Goal: Contribute content: Add original content to the website for others to see

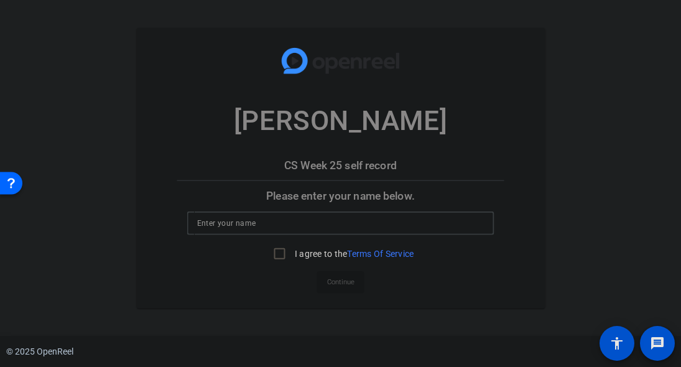
type input "Kirk Davis"
click at [280, 254] on input "I agree to the Terms Of Service" at bounding box center [279, 253] width 25 height 25
checkbox input "true"
click at [341, 283] on span "Continue" at bounding box center [340, 281] width 27 height 19
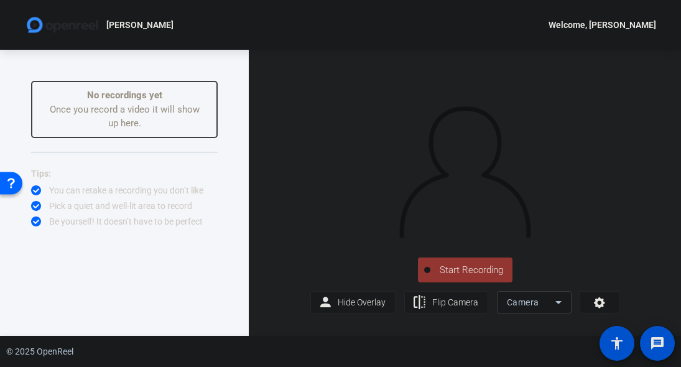
scroll to position [6, 0]
click at [447, 276] on span "Start Recording" at bounding box center [471, 270] width 82 height 14
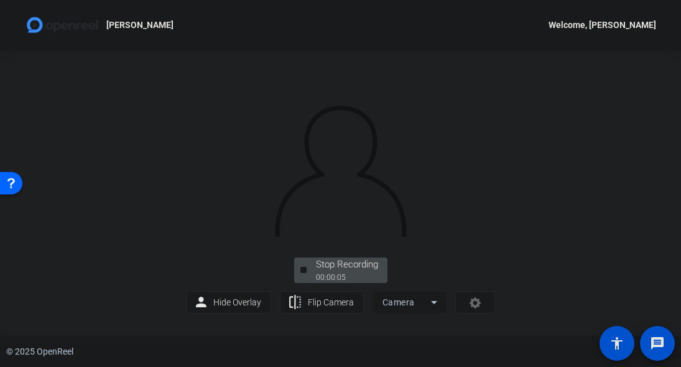
scroll to position [65, 0]
click at [334, 272] on div "Stop Recording" at bounding box center [347, 264] width 62 height 14
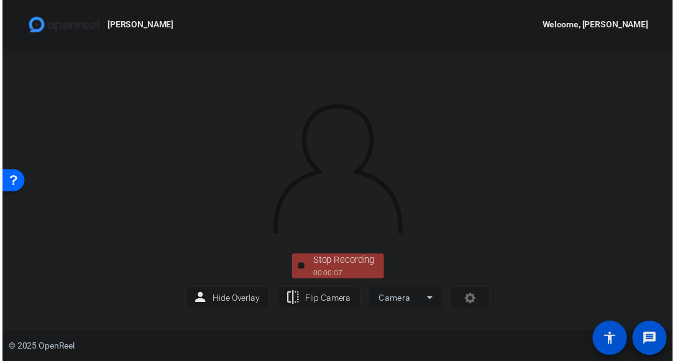
scroll to position [0, 0]
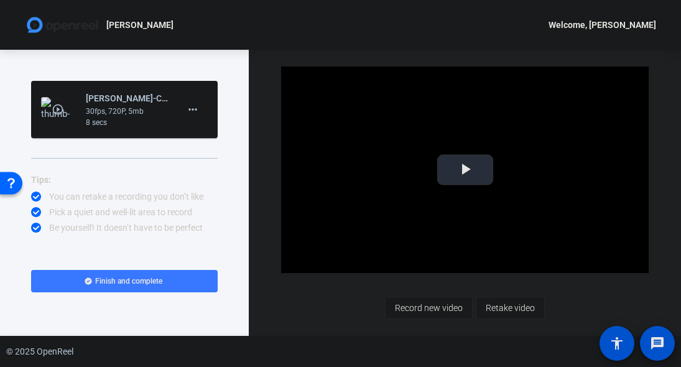
click at [465, 170] on span "Video Player" at bounding box center [465, 170] width 0 height 0
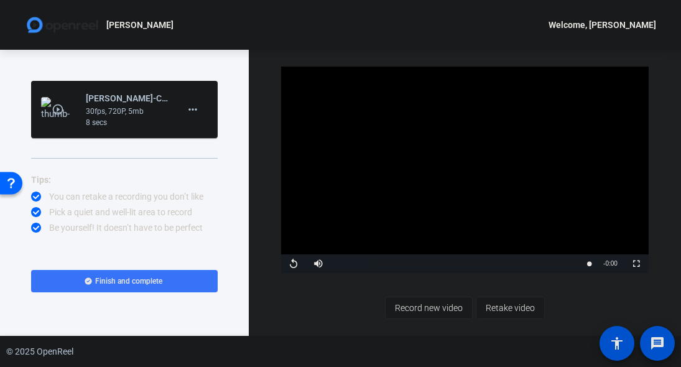
click at [151, 283] on span "Finish and complete" at bounding box center [128, 281] width 67 height 10
